Goal: Information Seeking & Learning: Learn about a topic

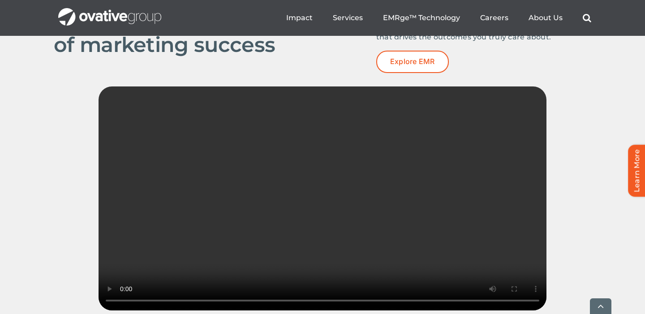
scroll to position [1276, 0]
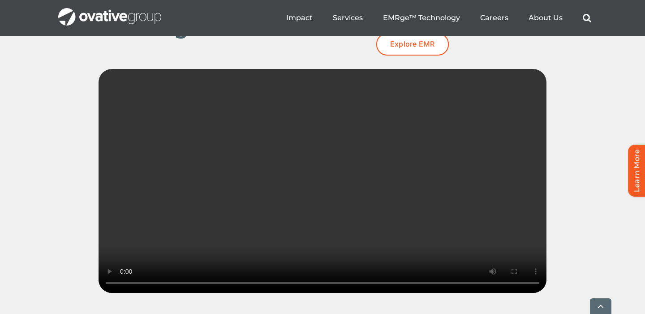
click at [298, 196] on video "Sorry, your browser doesn't support embedded videos." at bounding box center [322, 181] width 448 height 224
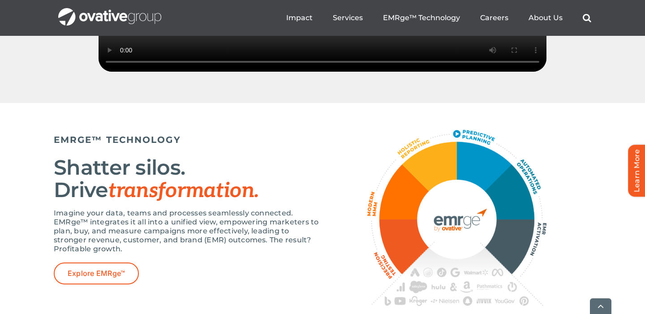
scroll to position [1518, 0]
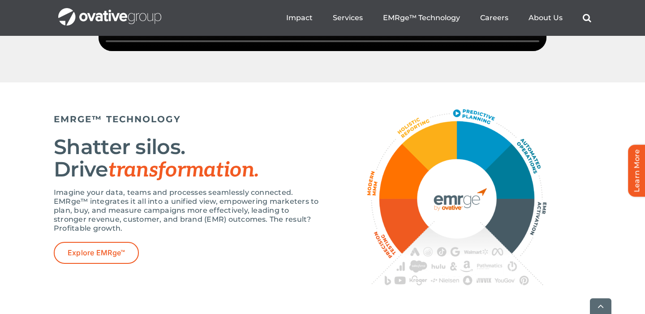
click at [298, 181] on h2 "Shatter silos. Drive transformation." at bounding box center [188, 159] width 269 height 46
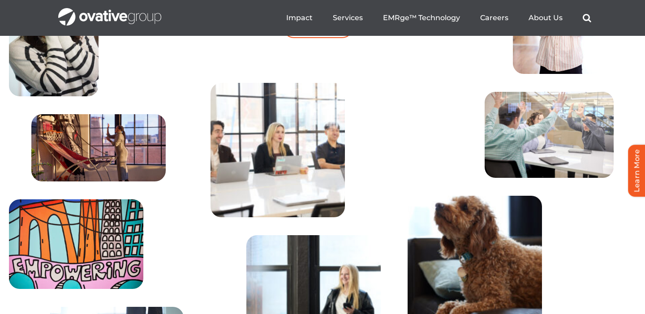
scroll to position [2610, 0]
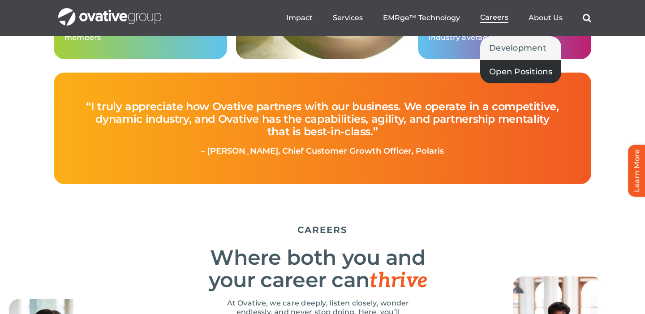
click at [505, 67] on span "Open Positions" at bounding box center [520, 71] width 63 height 13
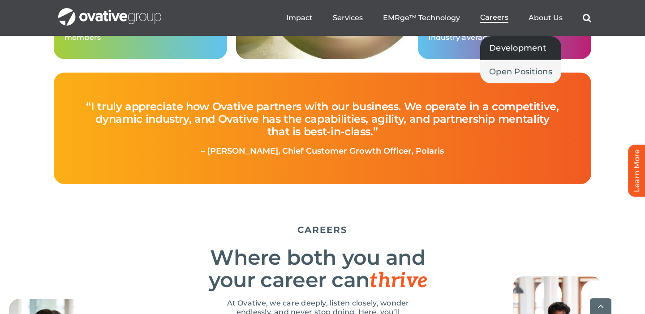
click at [501, 45] on span "Development" at bounding box center [517, 48] width 57 height 13
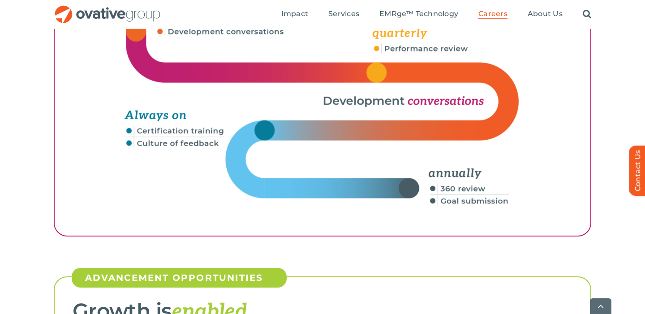
scroll to position [1436, 0]
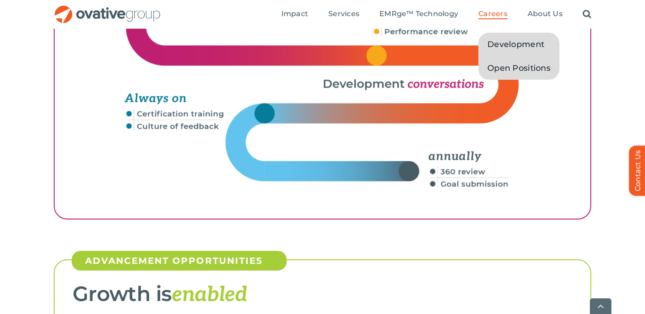
click at [494, 67] on span "Open Positions" at bounding box center [518, 68] width 63 height 13
